Goal: Task Accomplishment & Management: Manage account settings

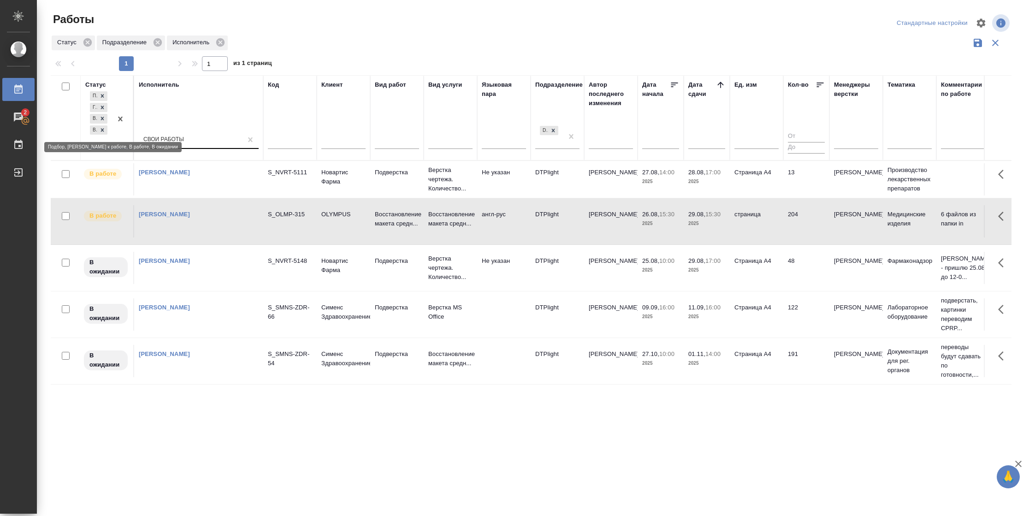
drag, startPoint x: 101, startPoint y: 127, endPoint x: 211, endPoint y: 130, distance: 110.2
click at [101, 127] on icon at bounding box center [102, 130] width 6 height 6
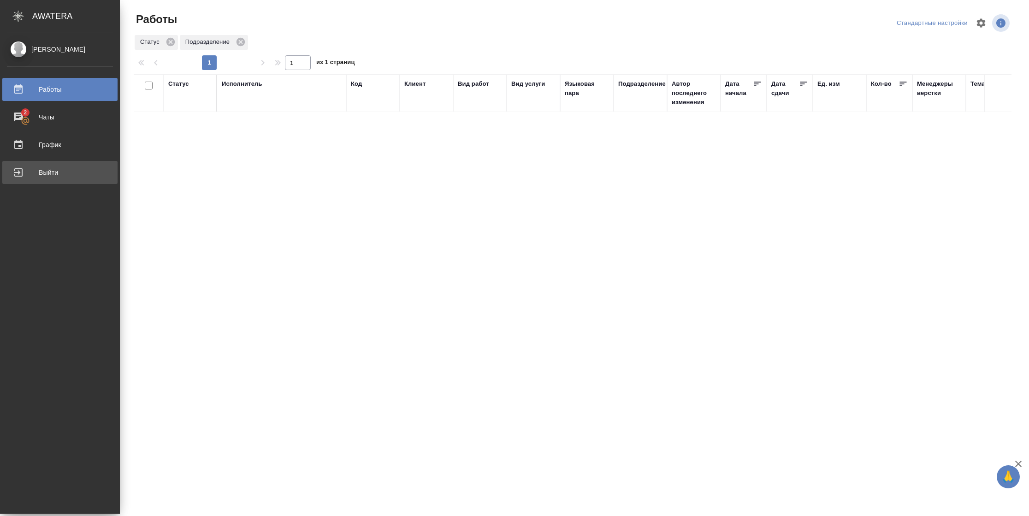
click at [19, 172] on div "Выйти" at bounding box center [60, 172] width 106 height 14
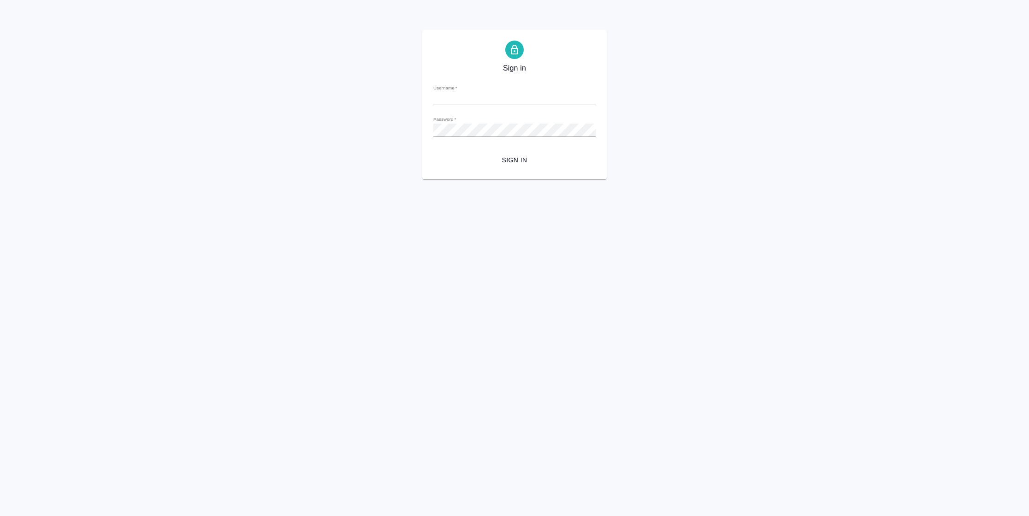
type input "[PERSON_NAME][EMAIL_ADDRESS][DOMAIN_NAME]"
click at [531, 158] on span "Sign in" at bounding box center [515, 160] width 148 height 12
